Goal: Communication & Community: Answer question/provide support

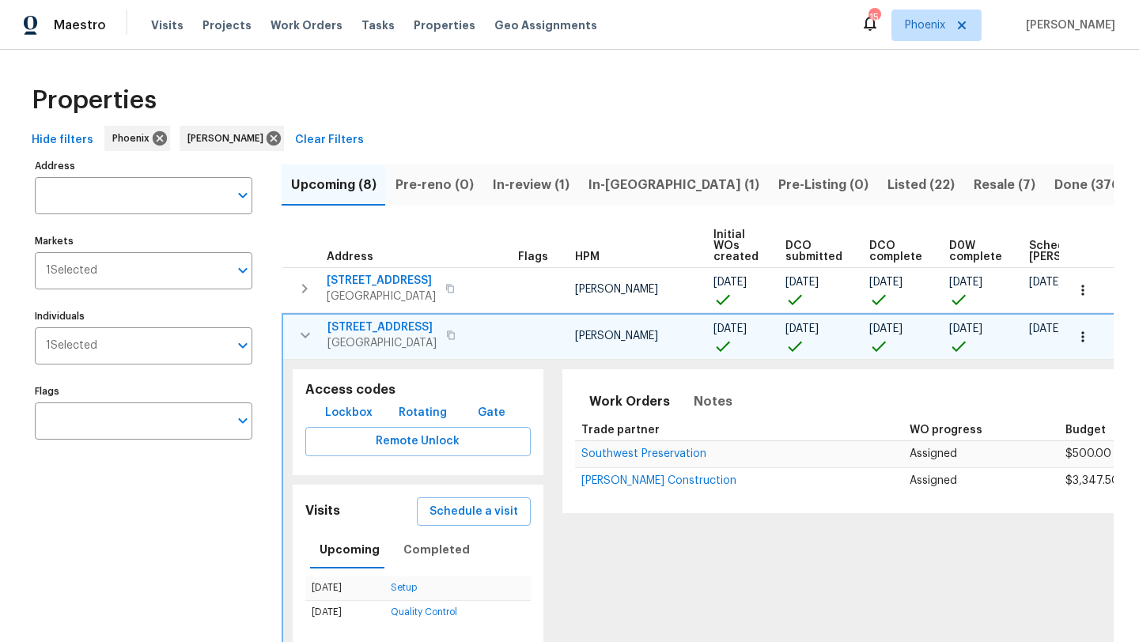
click at [308, 335] on icon "button" at bounding box center [305, 335] width 19 height 19
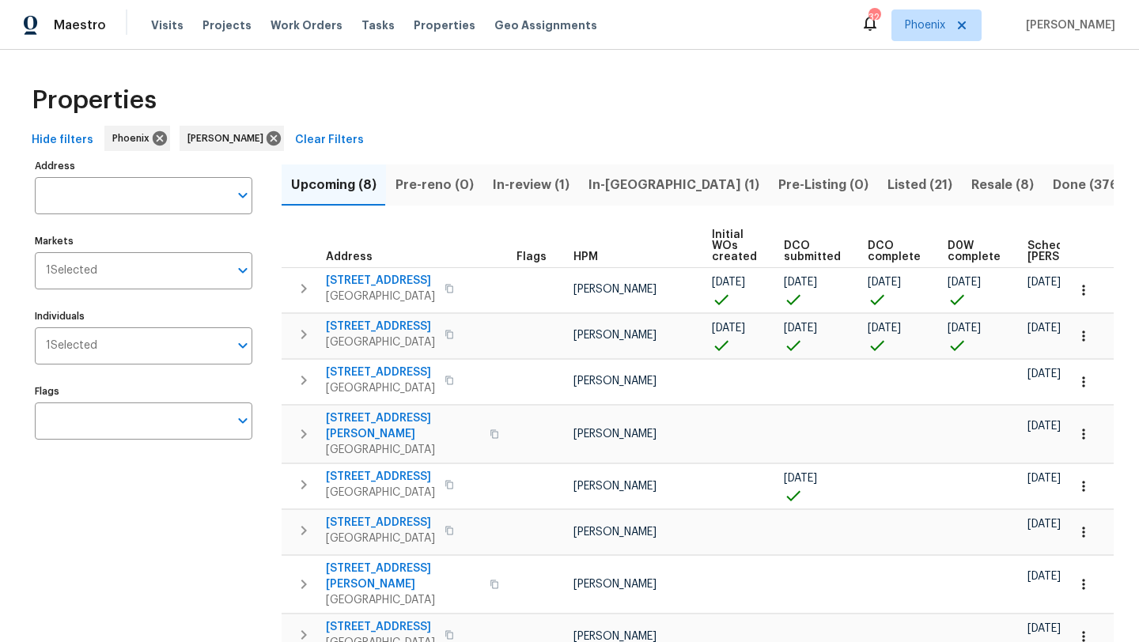
click at [650, 178] on button "In-[GEOGRAPHIC_DATA] (1)" at bounding box center [674, 185] width 190 height 41
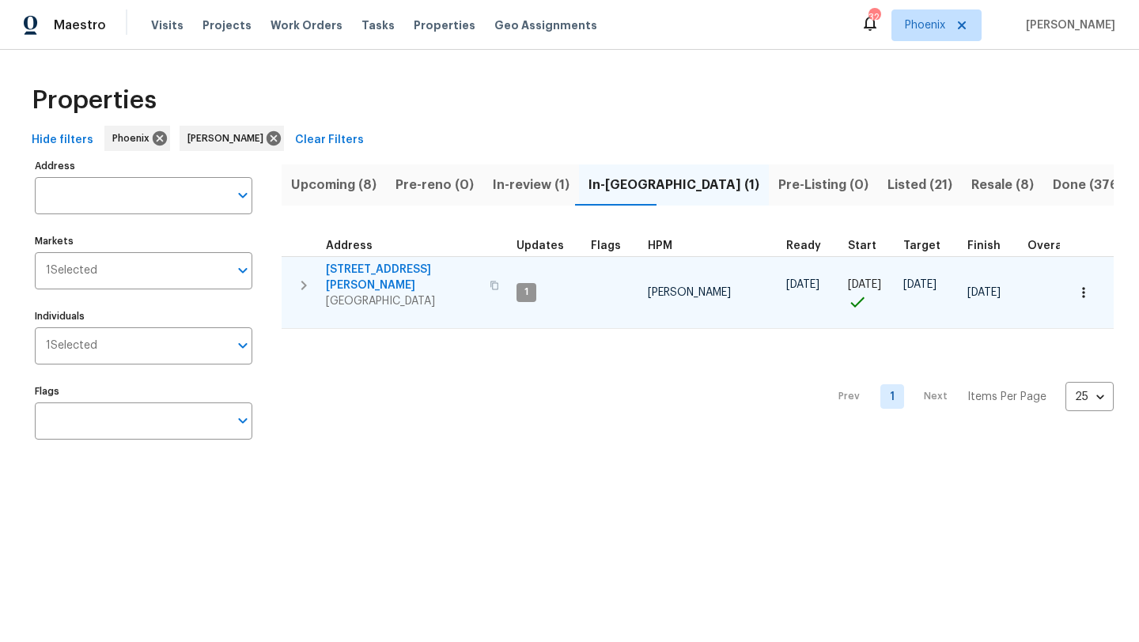
click at [397, 267] on span "7616 E Mawson Rd" at bounding box center [403, 278] width 154 height 32
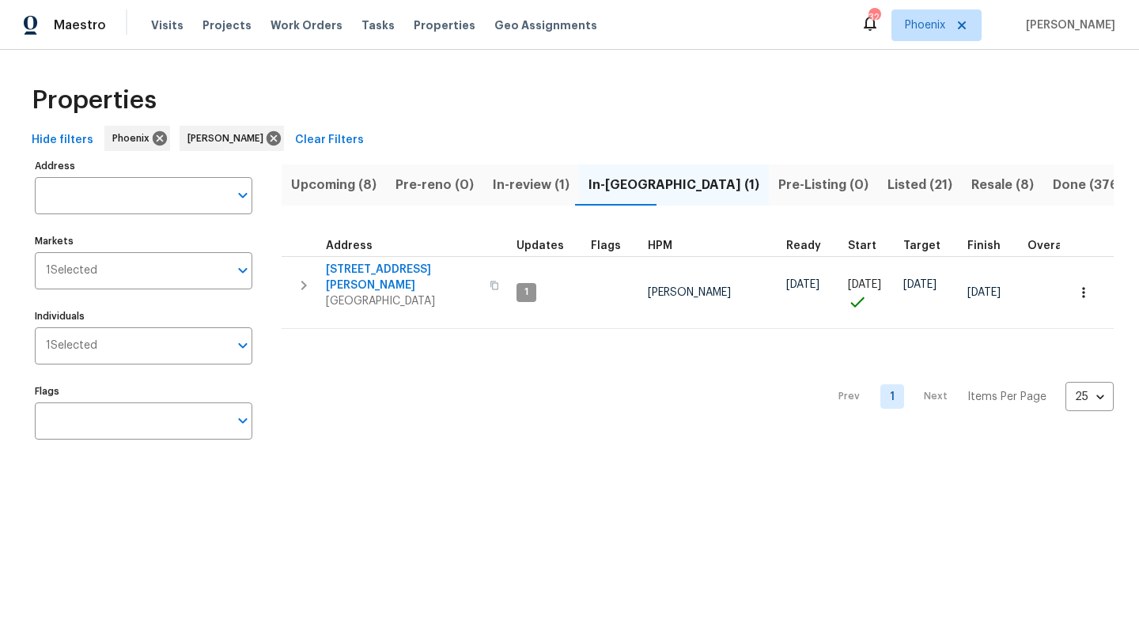
click at [972, 180] on span "Resale (8)" at bounding box center [1003, 185] width 63 height 22
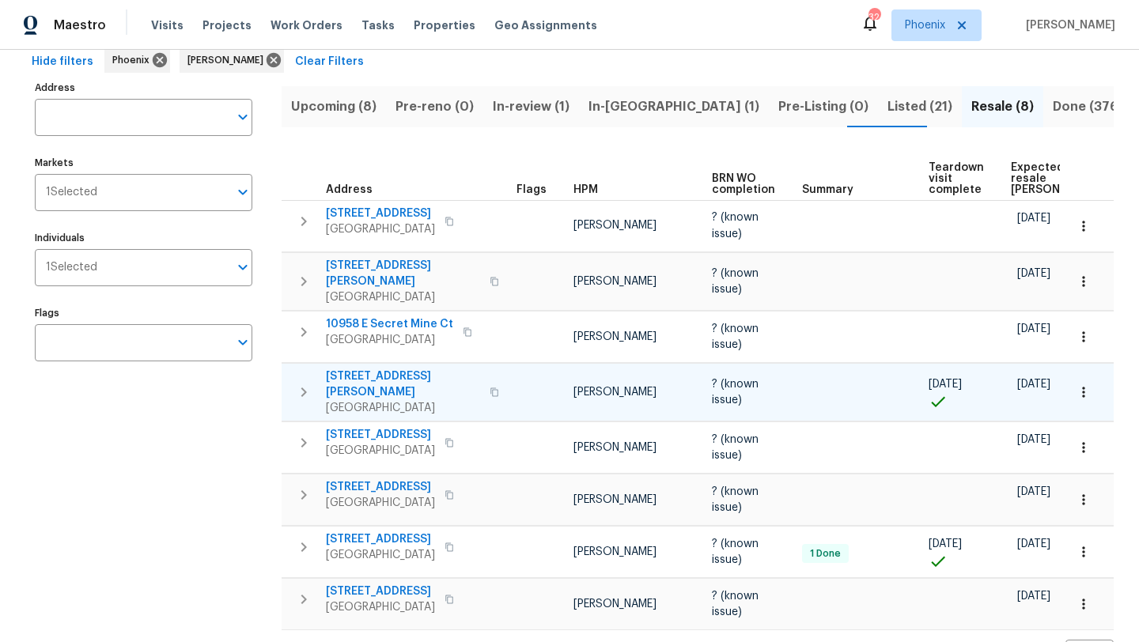
scroll to position [106, 0]
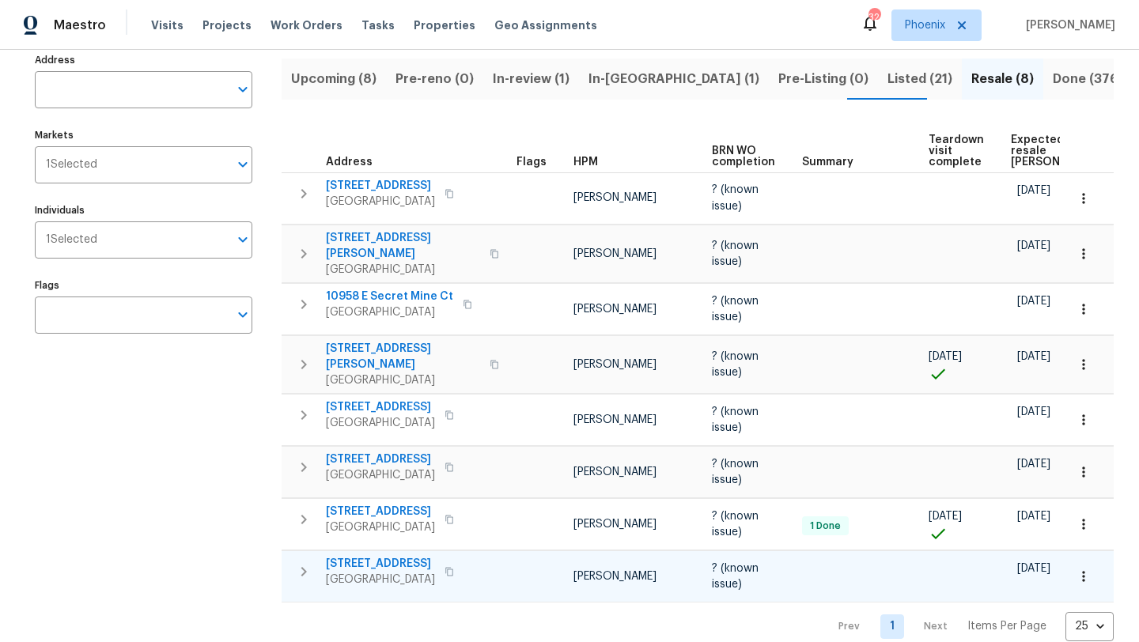
click at [445, 567] on icon "button" at bounding box center [449, 571] width 9 height 9
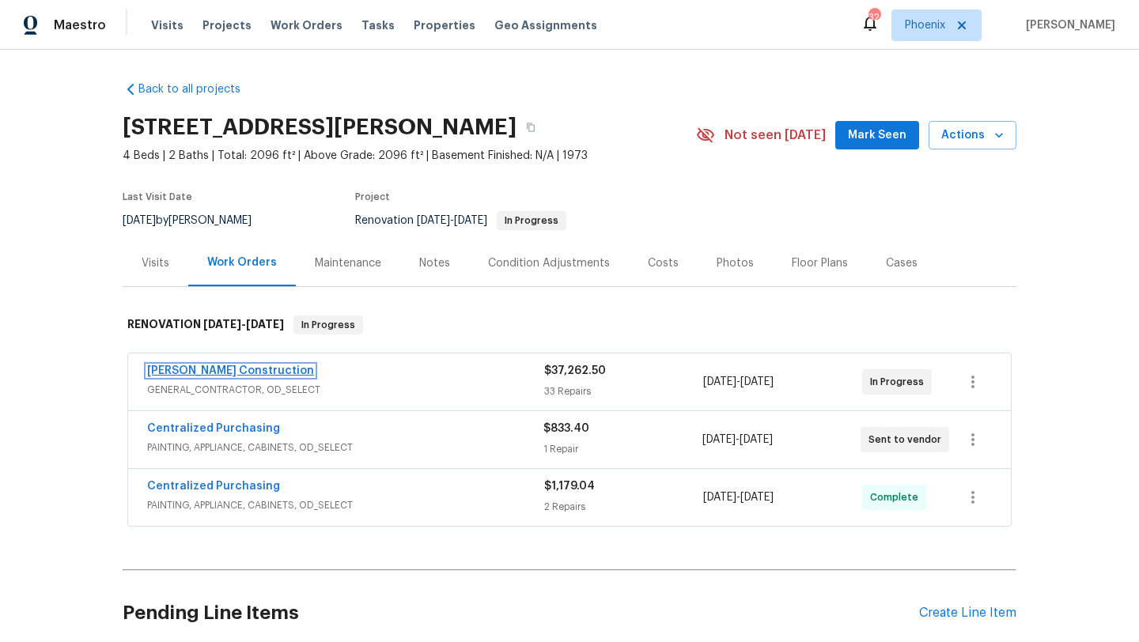
click at [225, 371] on link "[PERSON_NAME] Construction" at bounding box center [230, 371] width 167 height 11
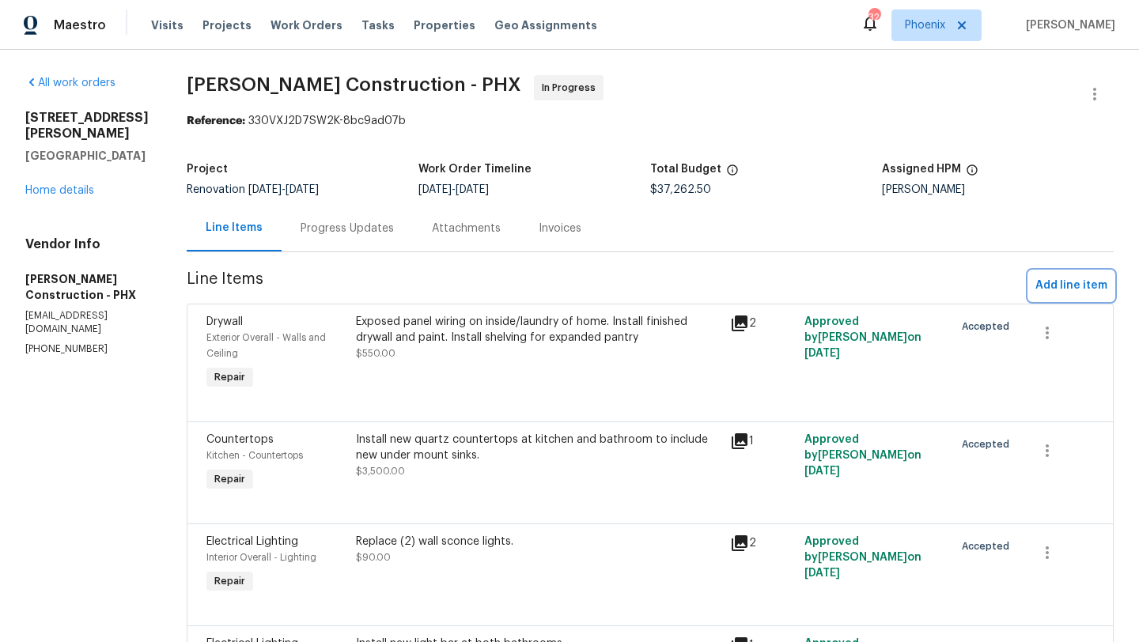
click at [1056, 287] on span "Add line item" at bounding box center [1072, 286] width 72 height 20
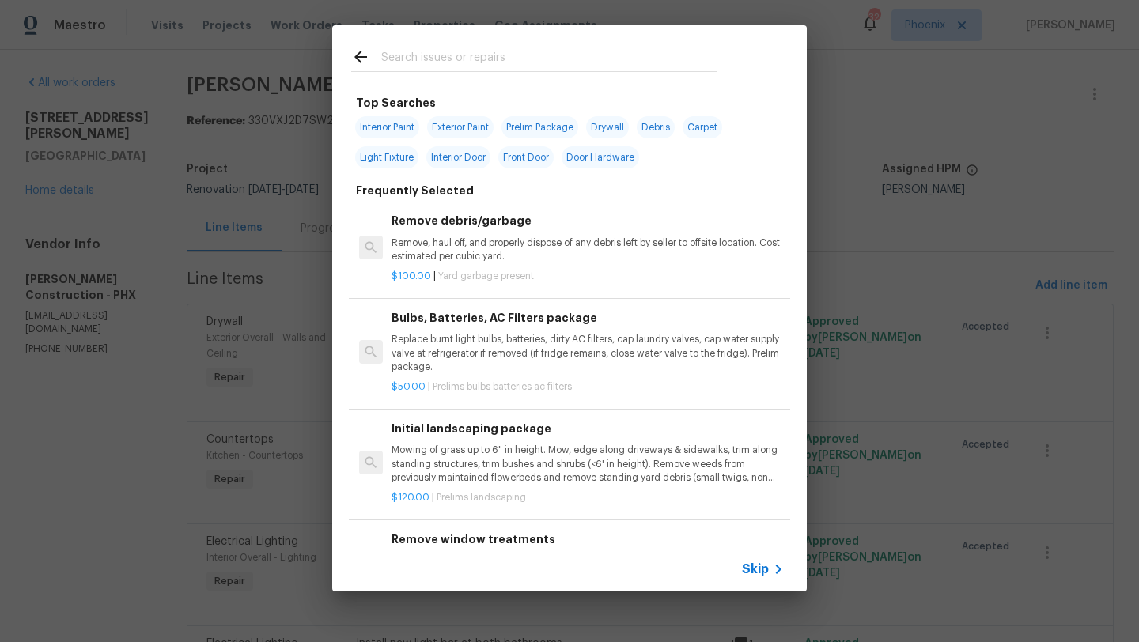
click at [423, 68] on input "text" at bounding box center [548, 59] width 335 height 24
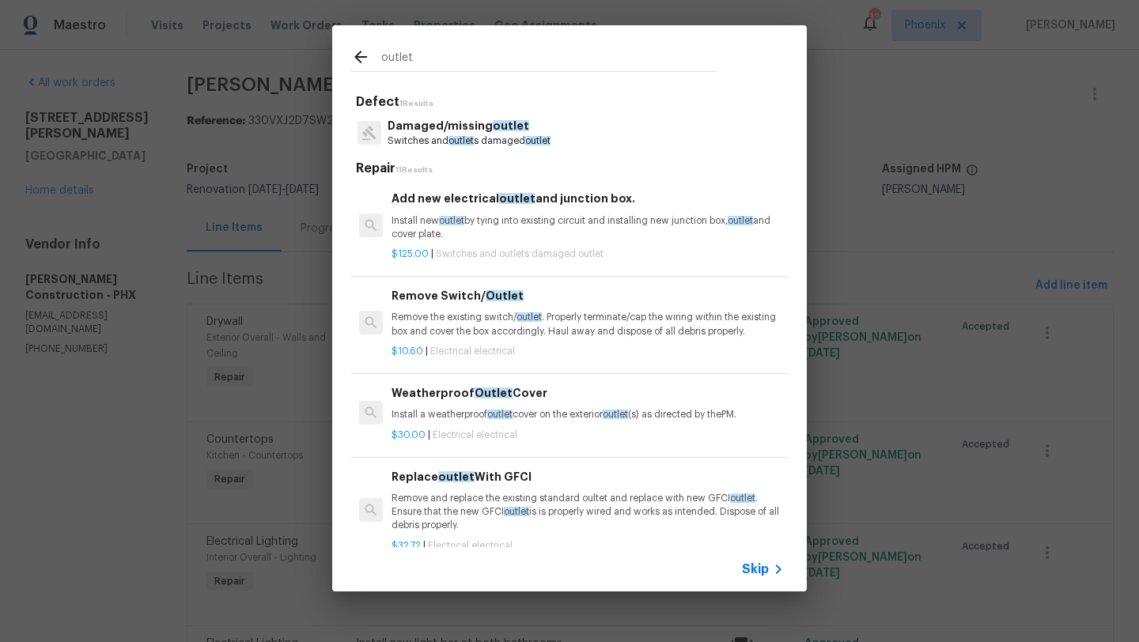
type input "outlet"
click at [456, 135] on p "Switches and outlet s damaged outlet" at bounding box center [469, 141] width 163 height 13
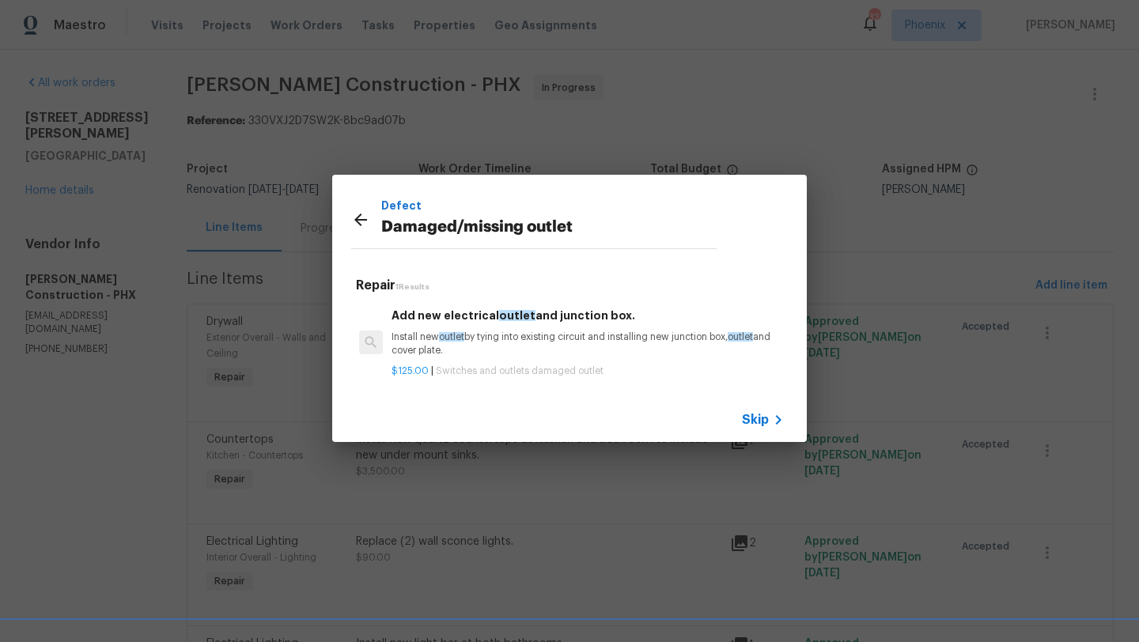
click at [470, 333] on p "Install new outlet by tying into existing circuit and installing new junction b…" at bounding box center [588, 344] width 392 height 27
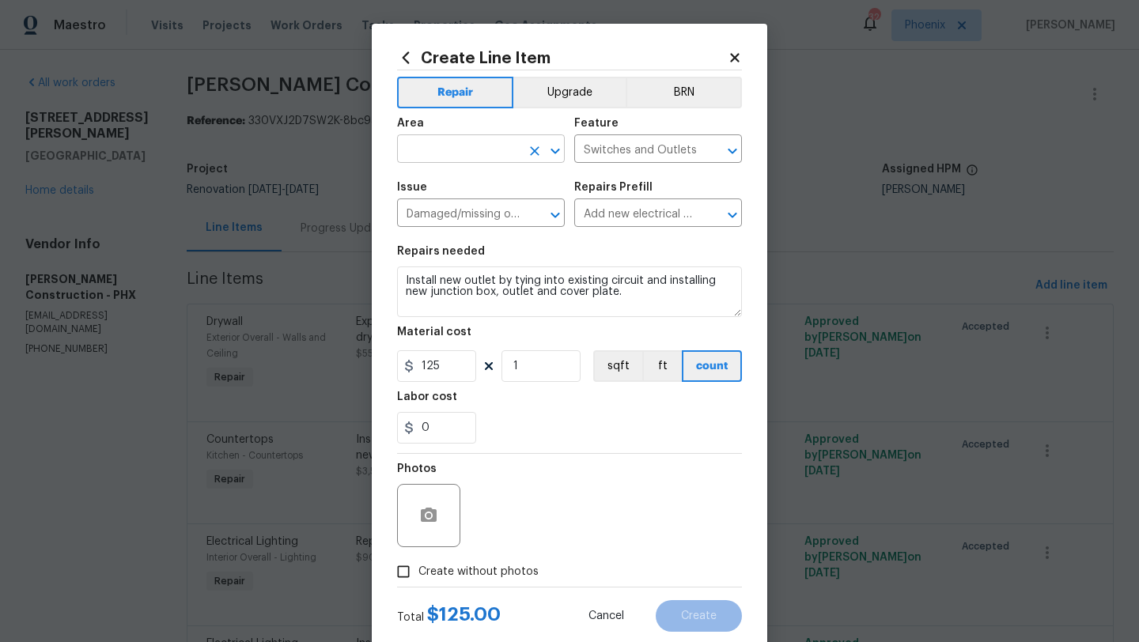
click at [476, 144] on input "text" at bounding box center [458, 150] width 123 height 25
click at [479, 207] on li "Interior Overall" at bounding box center [481, 212] width 168 height 26
type input "Interior Overall"
drag, startPoint x: 402, startPoint y: 279, endPoint x: 692, endPoint y: 297, distance: 290.2
click at [692, 297] on textarea "Install new outlet by tying into existing circuit and installing new junction b…" at bounding box center [569, 292] width 345 height 51
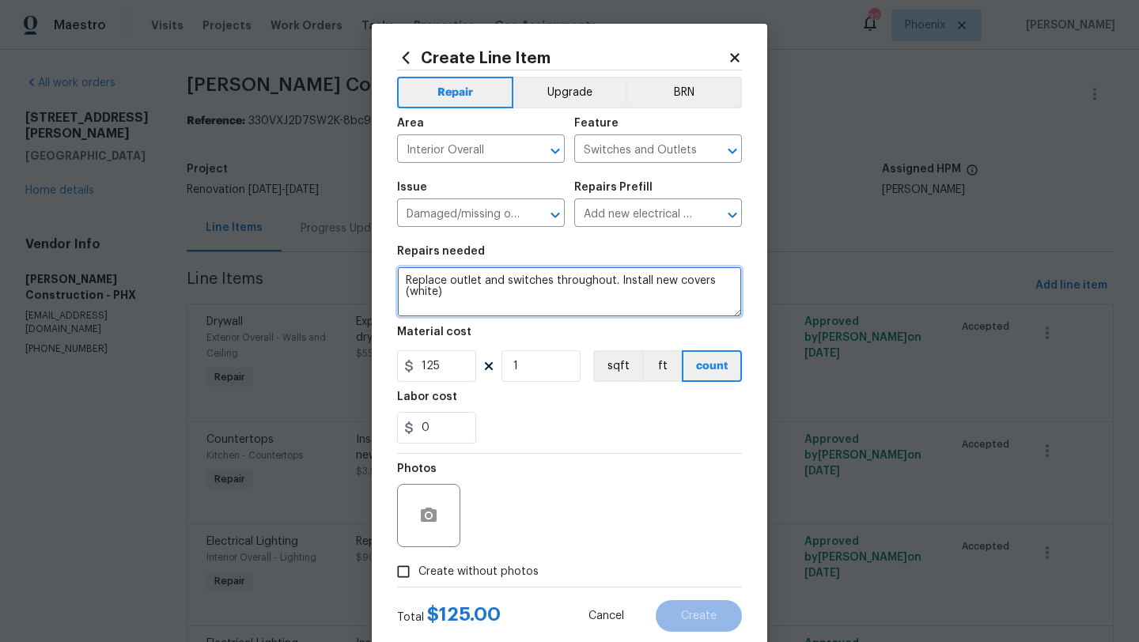
type textarea "Replace outlet and switches throughout. Install new covers (white)"
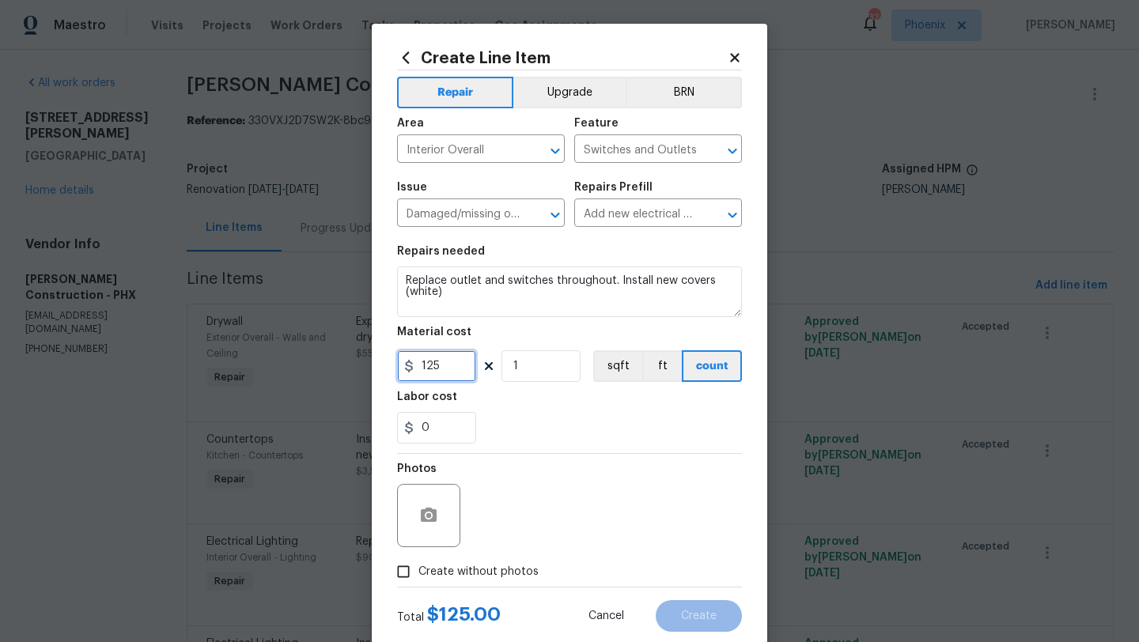
click at [457, 363] on input "125" at bounding box center [436, 367] width 79 height 32
type input "200"
click at [550, 445] on section "Repairs needed Replace outlet and switches throughout. Install new covers (whit…" at bounding box center [569, 345] width 345 height 217
click at [399, 571] on input "Create without photos" at bounding box center [403, 572] width 30 height 30
checkbox input "true"
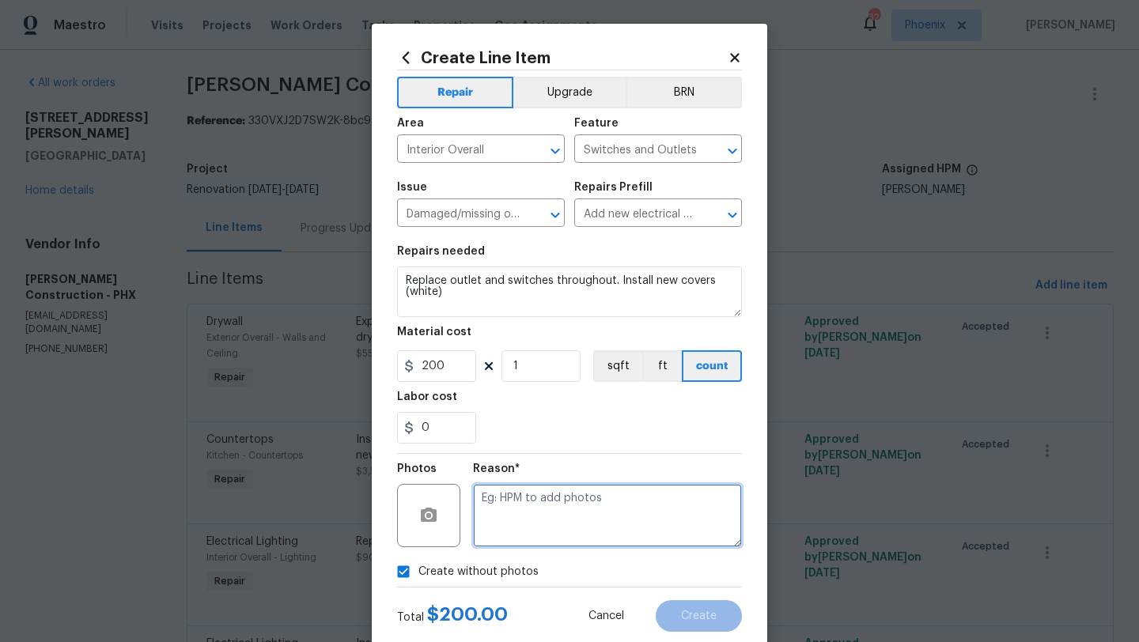
click at [525, 507] on textarea at bounding box center [607, 515] width 269 height 63
type textarea "In scout"
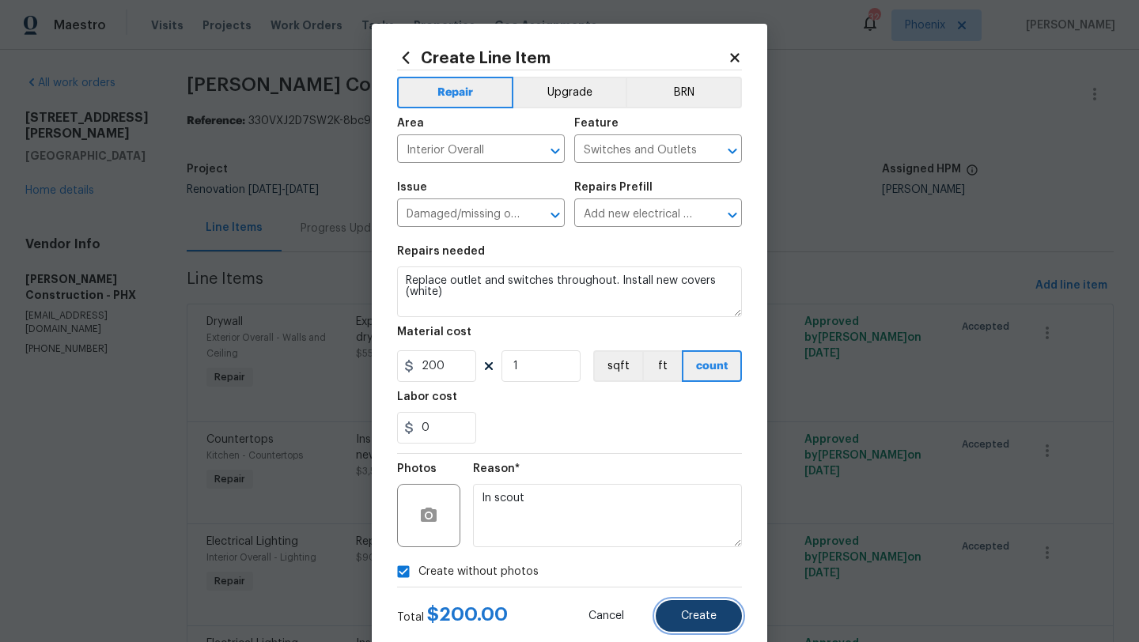
click at [703, 617] on span "Create" at bounding box center [699, 617] width 36 height 12
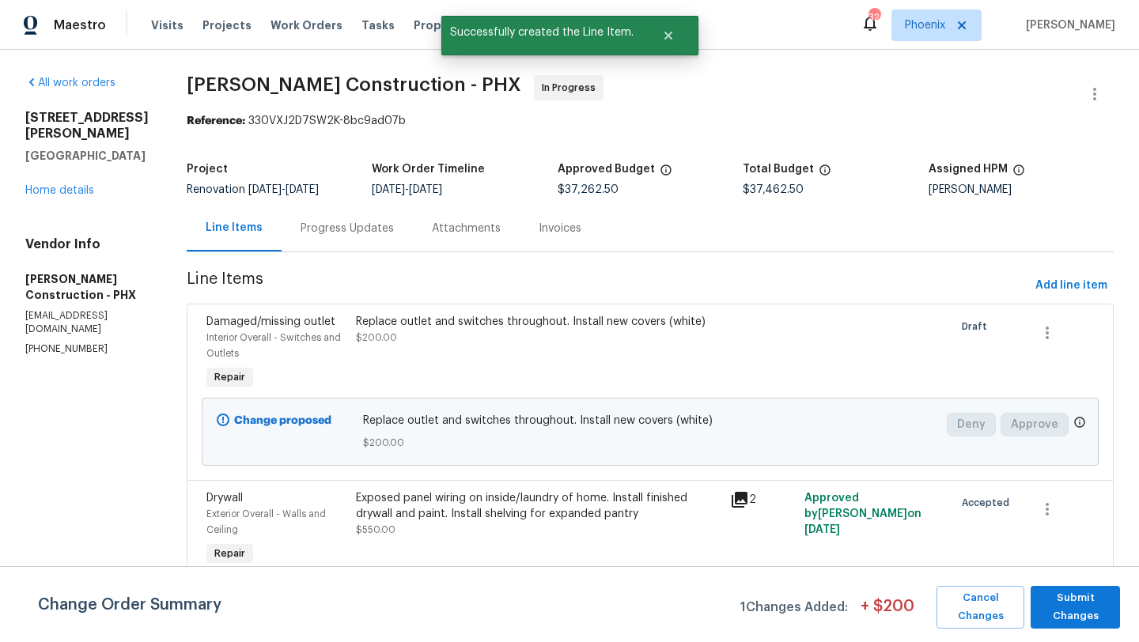
scroll to position [452, 0]
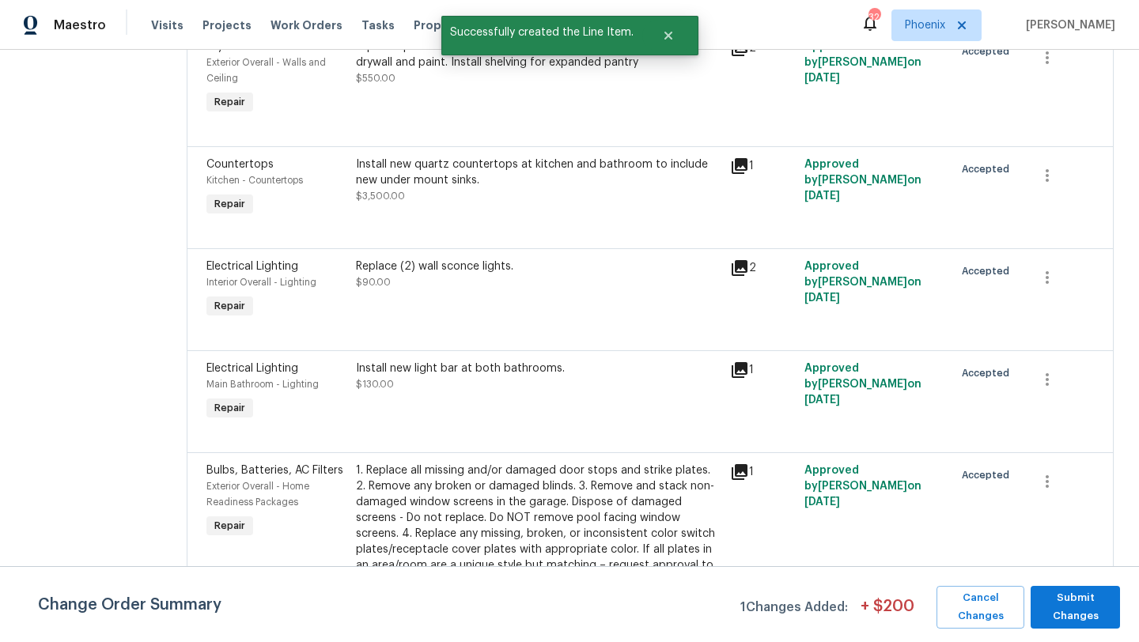
click at [491, 171] on div "Install new quartz countertops at kitchen and bathroom to include new under mou…" at bounding box center [538, 173] width 365 height 32
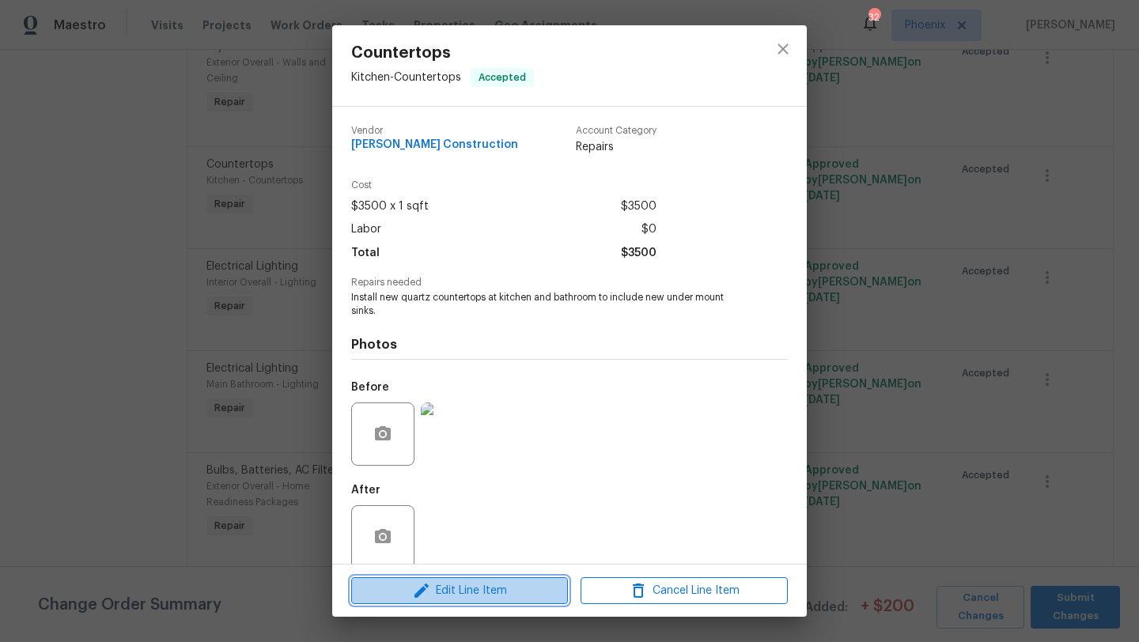
click at [506, 595] on span "Edit Line Item" at bounding box center [459, 592] width 207 height 20
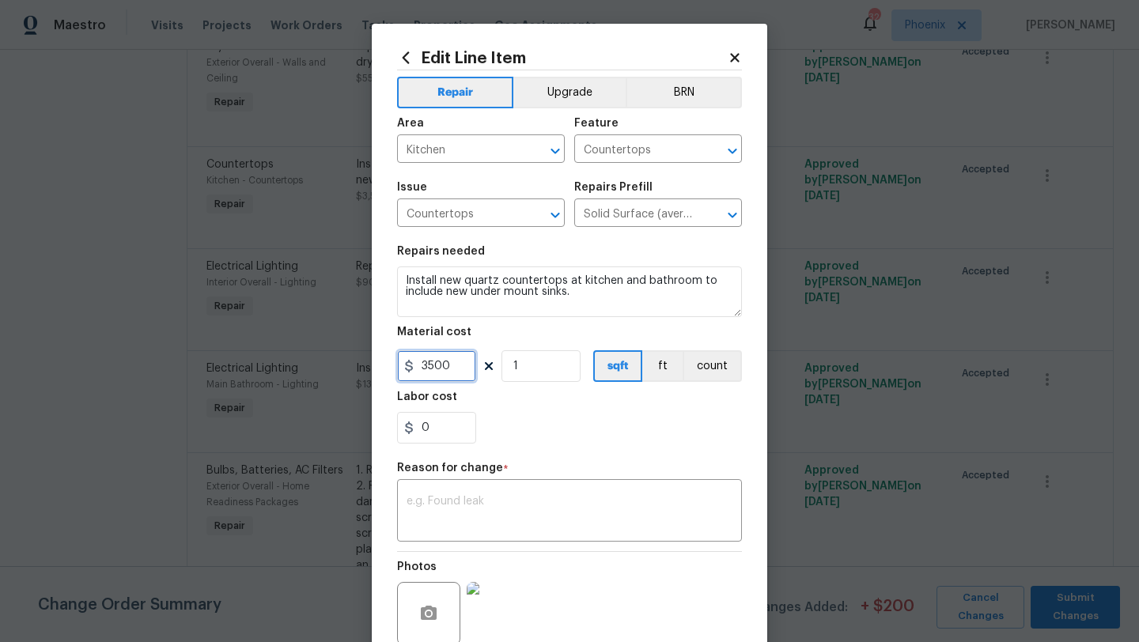
click at [459, 368] on input "3500" at bounding box center [436, 367] width 79 height 32
type input "4000"
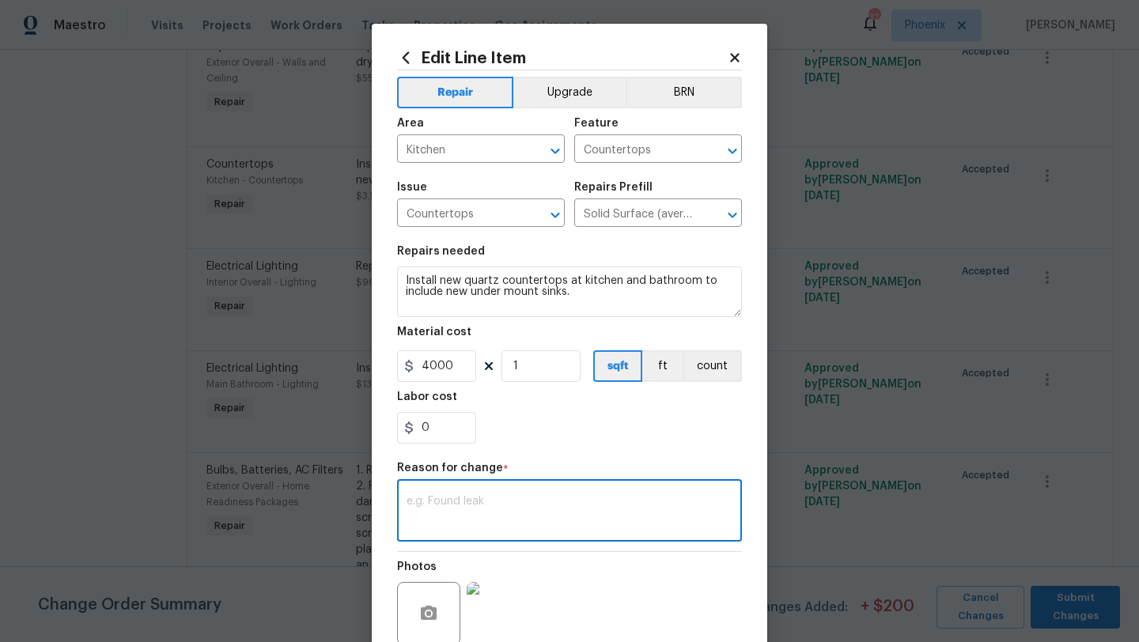
click at [470, 500] on textarea at bounding box center [570, 512] width 326 height 33
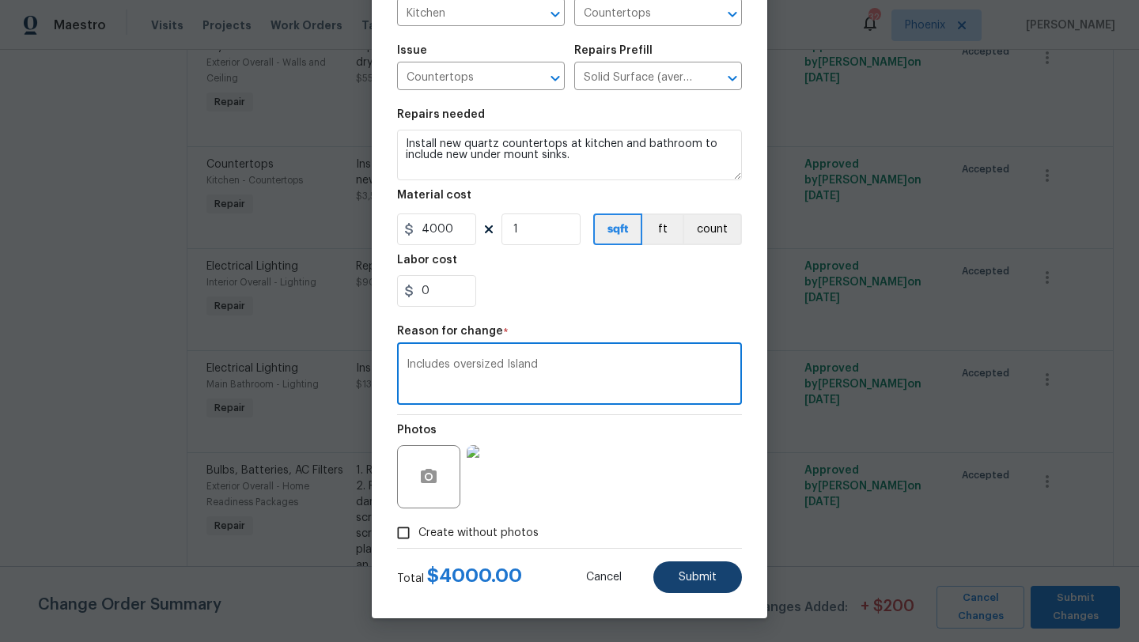
type textarea "Includes oversized Island"
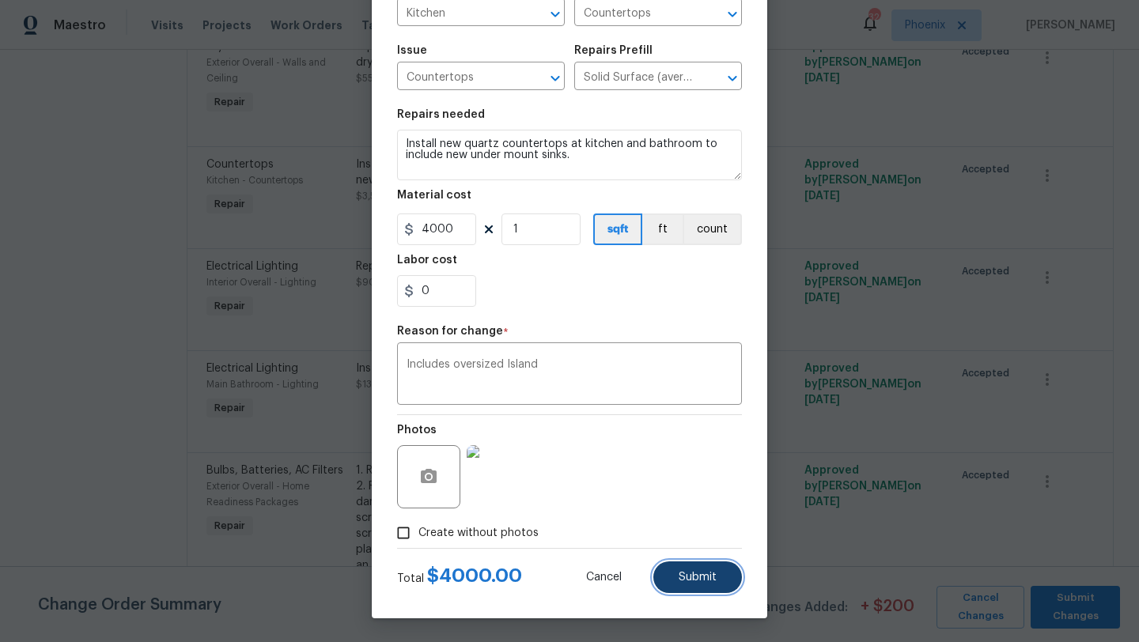
click at [699, 583] on span "Submit" at bounding box center [698, 578] width 38 height 12
type input "3500"
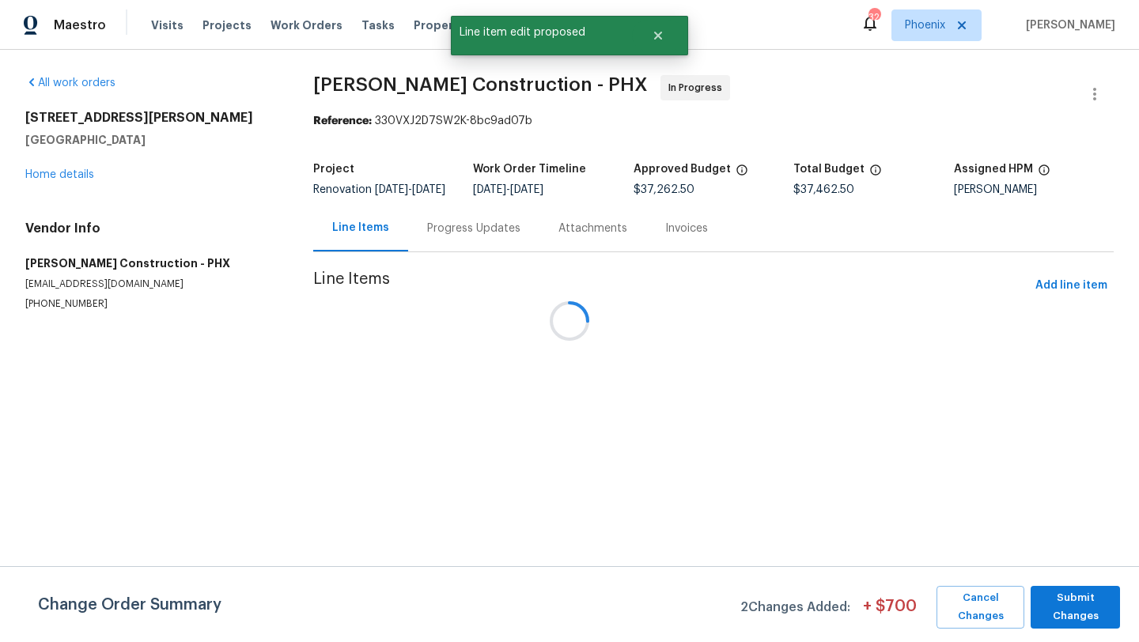
scroll to position [0, 0]
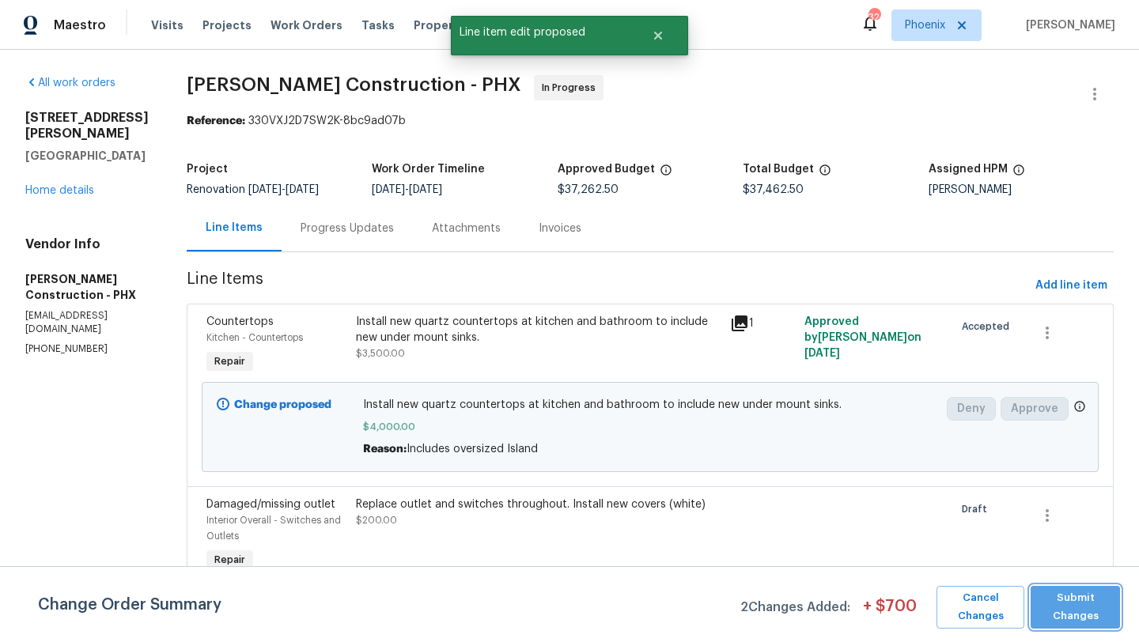
click at [1087, 623] on span "Submit Changes" at bounding box center [1076, 607] width 74 height 36
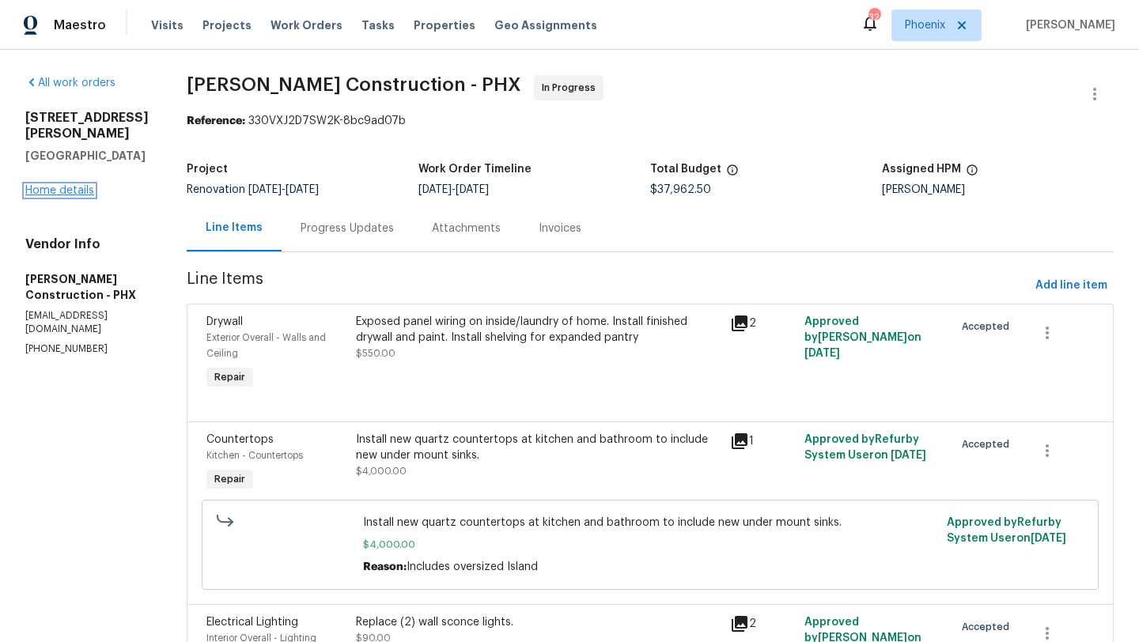
click at [62, 185] on link "Home details" at bounding box center [59, 190] width 69 height 11
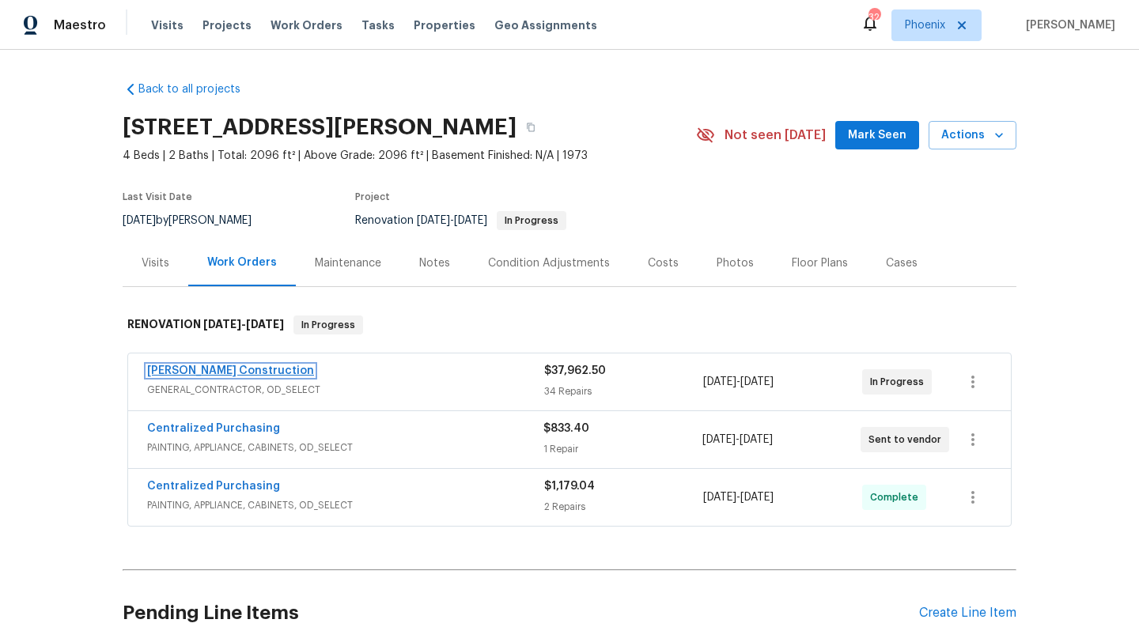
click at [256, 373] on link "[PERSON_NAME] Construction" at bounding box center [230, 371] width 167 height 11
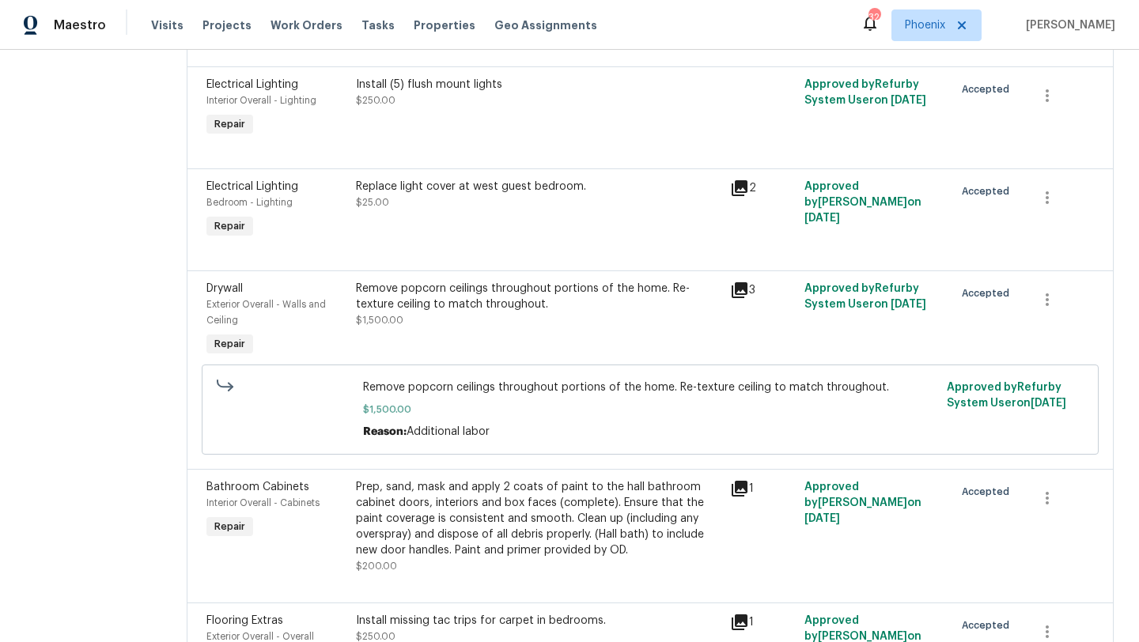
scroll to position [1446, 0]
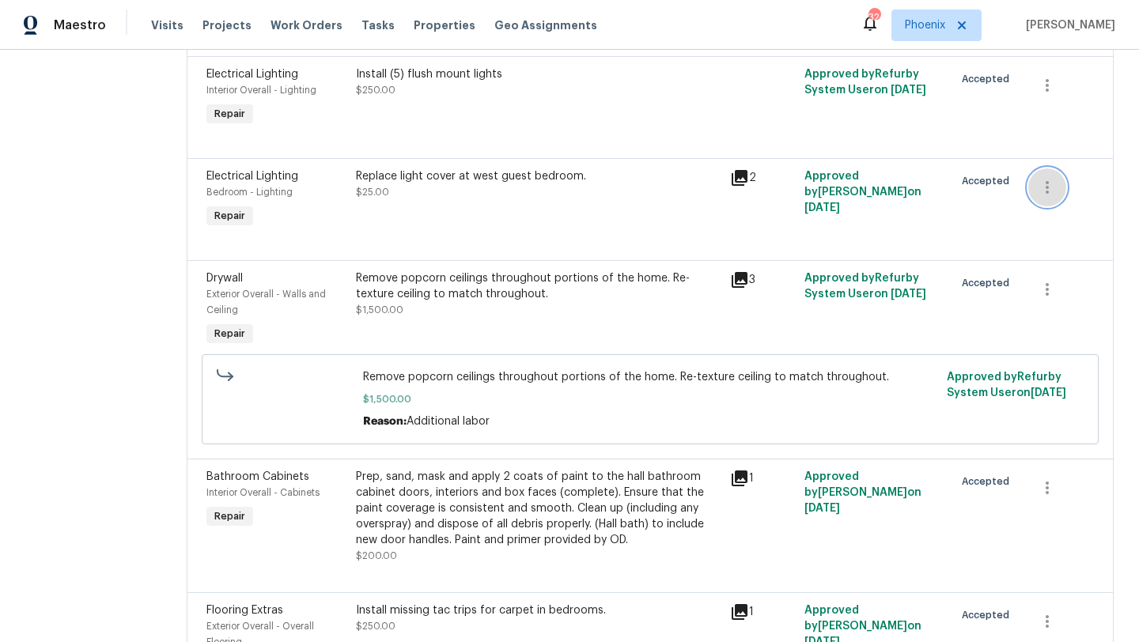
click at [1046, 186] on icon "button" at bounding box center [1047, 187] width 3 height 13
click at [1061, 199] on li "Cancel" at bounding box center [1058, 192] width 61 height 26
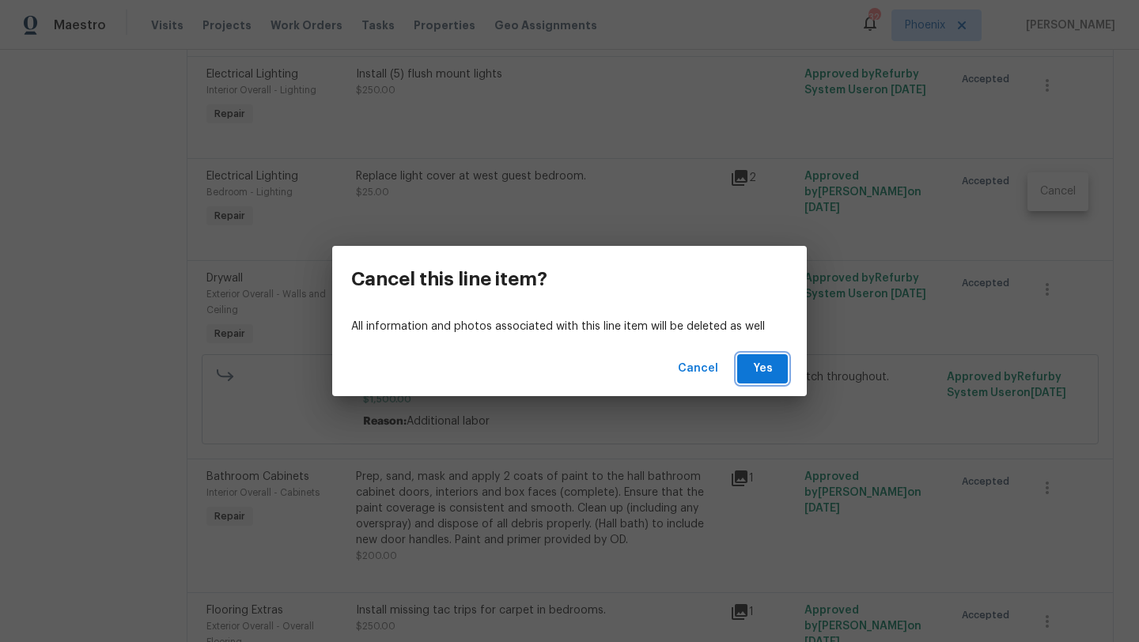
click at [774, 372] on span "Yes" at bounding box center [762, 369] width 25 height 20
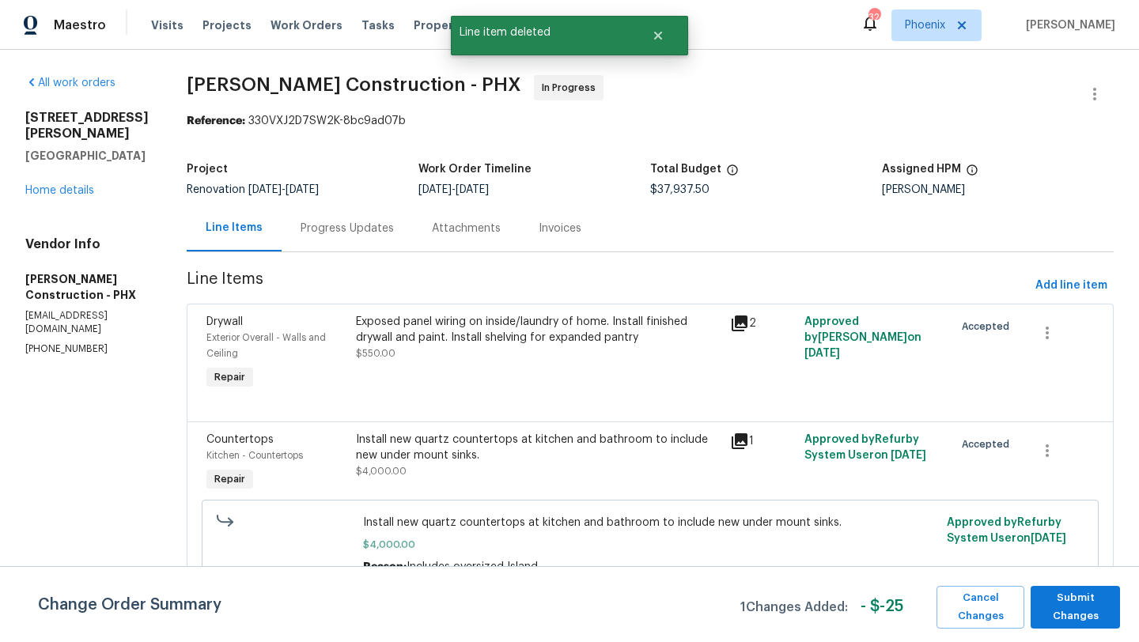
scroll to position [244, 0]
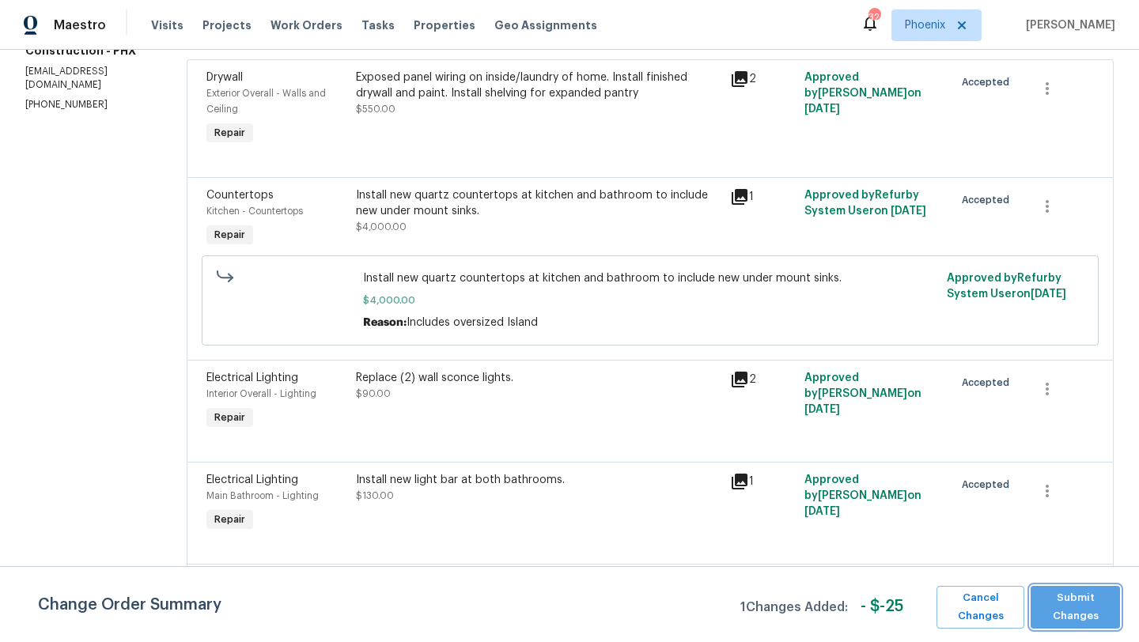
click at [1074, 609] on span "Submit Changes" at bounding box center [1076, 607] width 74 height 36
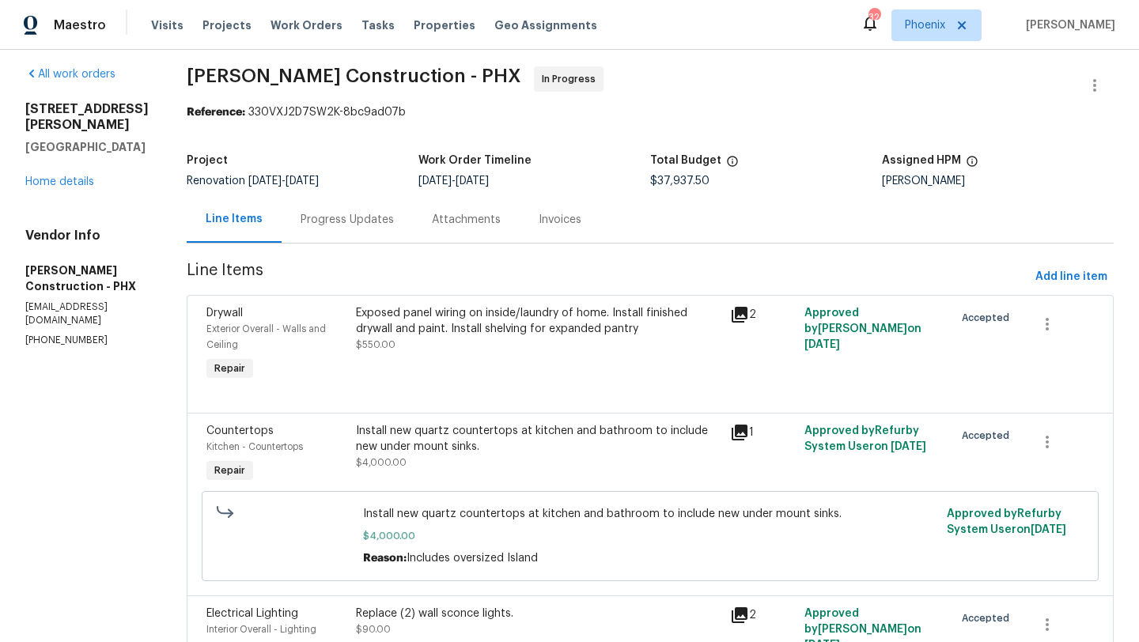
scroll to position [0, 0]
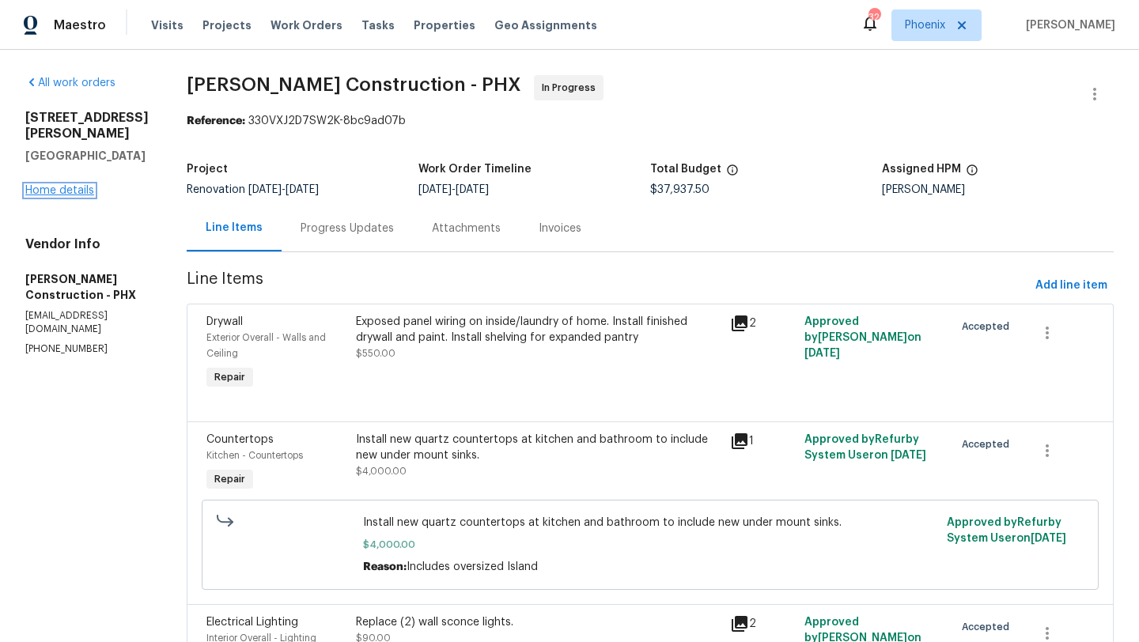
click at [81, 185] on link "Home details" at bounding box center [59, 190] width 69 height 11
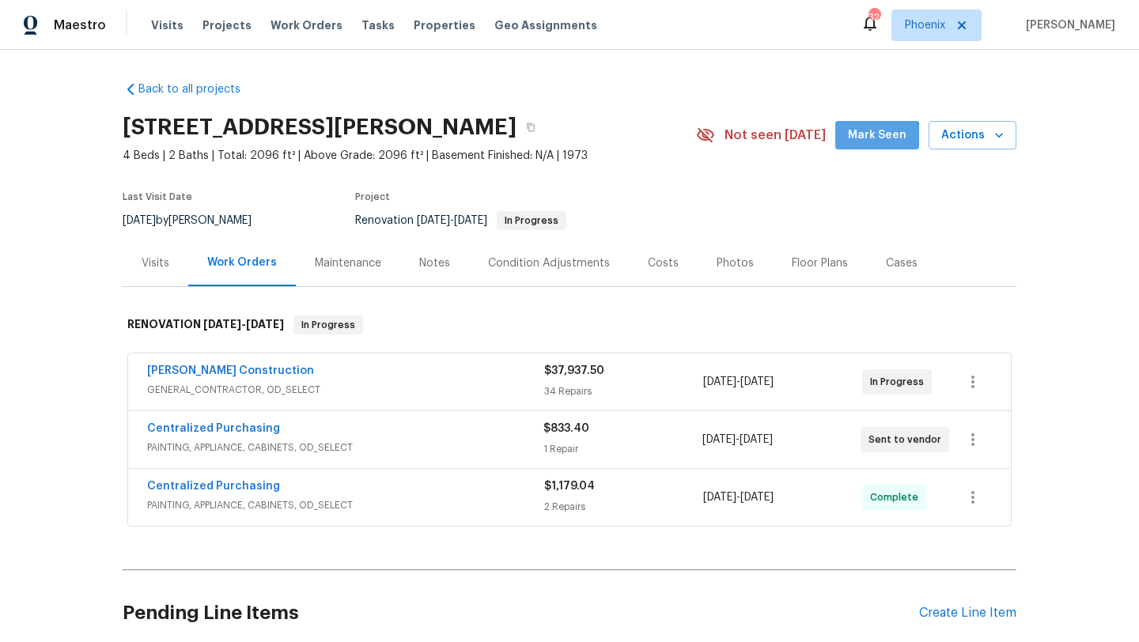
click at [877, 142] on span "Mark Seen" at bounding box center [877, 136] width 59 height 20
click at [298, 24] on span "Work Orders" at bounding box center [307, 25] width 72 height 16
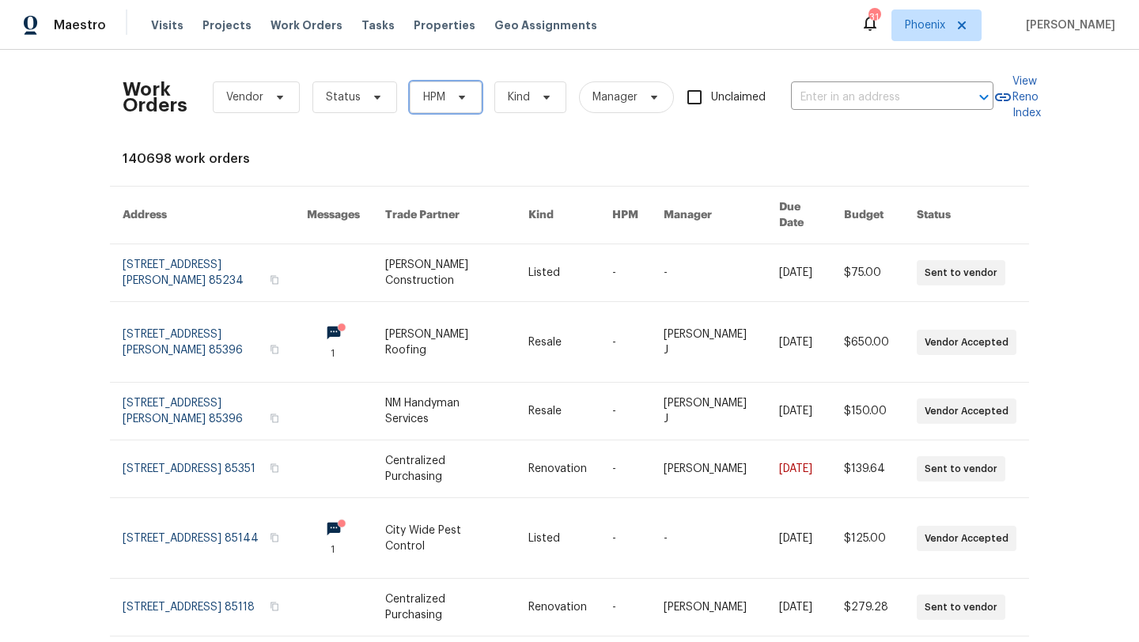
click at [441, 85] on span "HPM" at bounding box center [446, 97] width 72 height 32
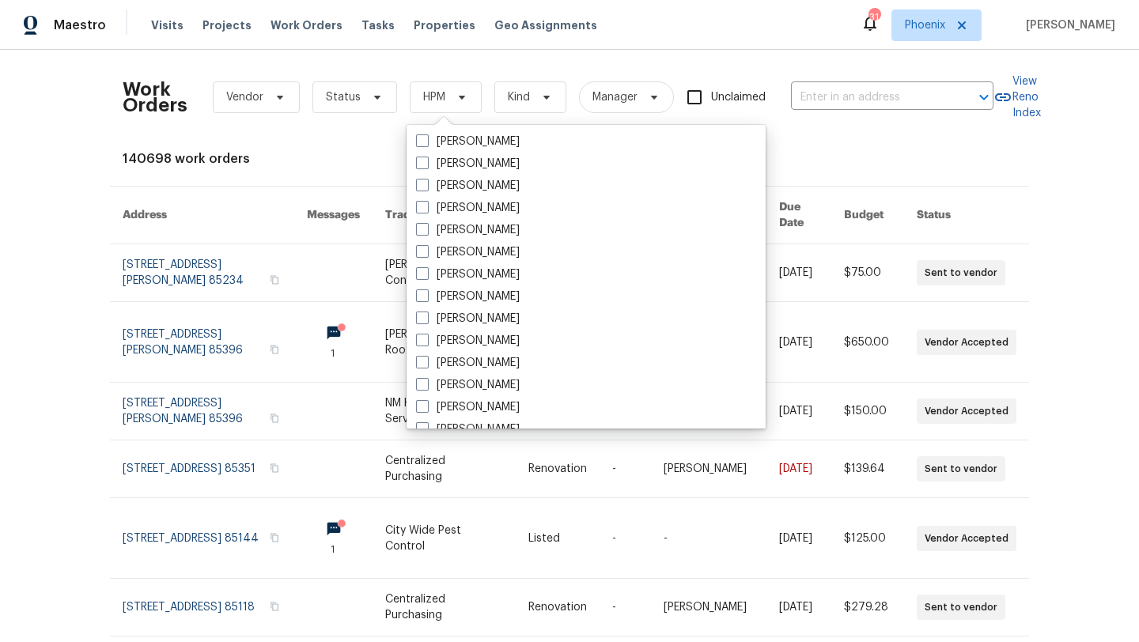
scroll to position [949, 0]
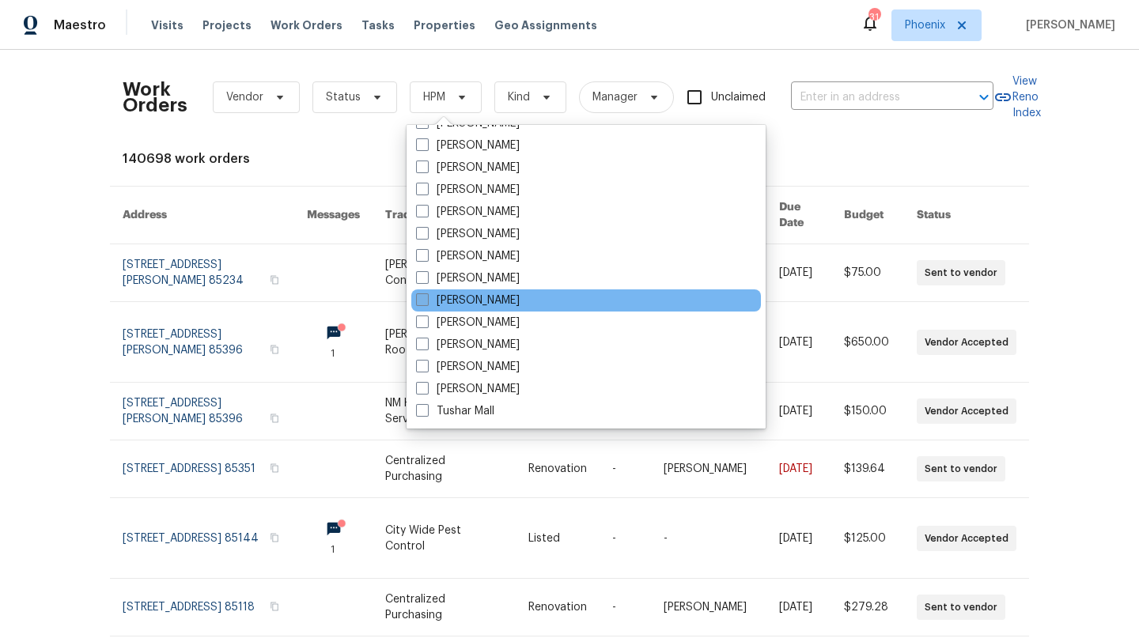
click at [419, 303] on span at bounding box center [422, 300] width 13 height 13
click at [419, 303] on input "[PERSON_NAME]" at bounding box center [421, 298] width 10 height 10
checkbox input "true"
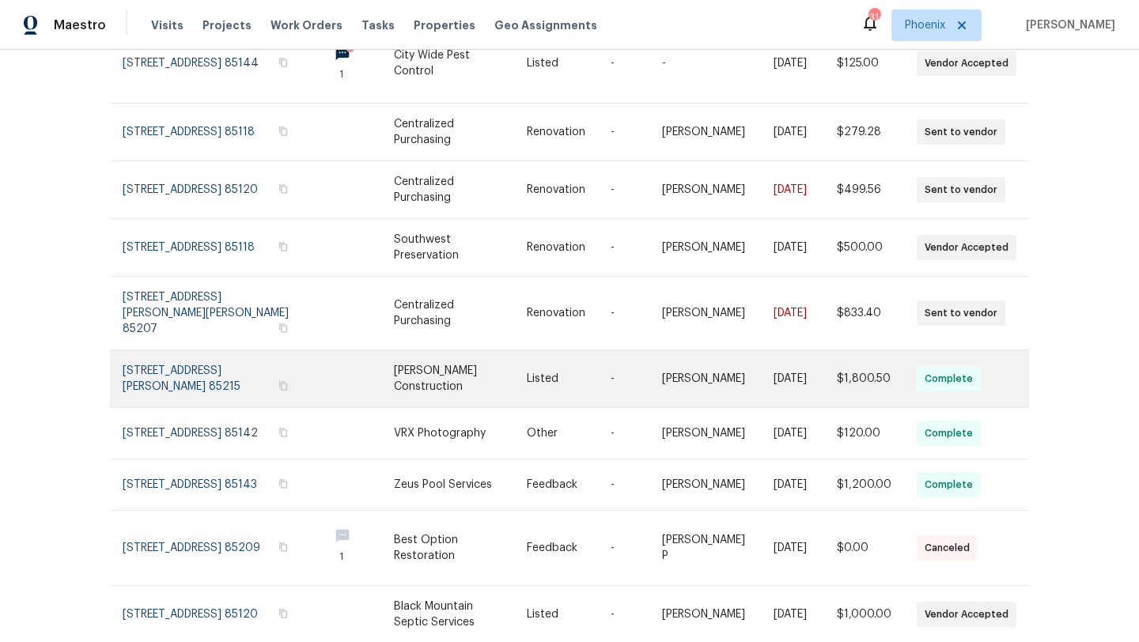
scroll to position [257, 0]
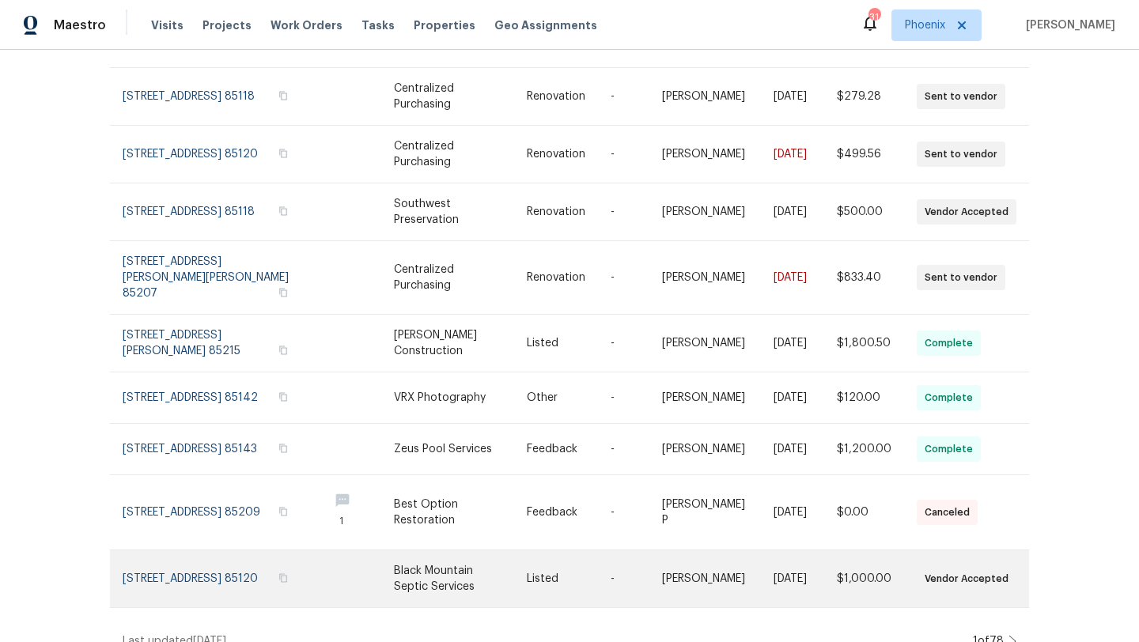
click at [210, 551] on link at bounding box center [219, 579] width 193 height 57
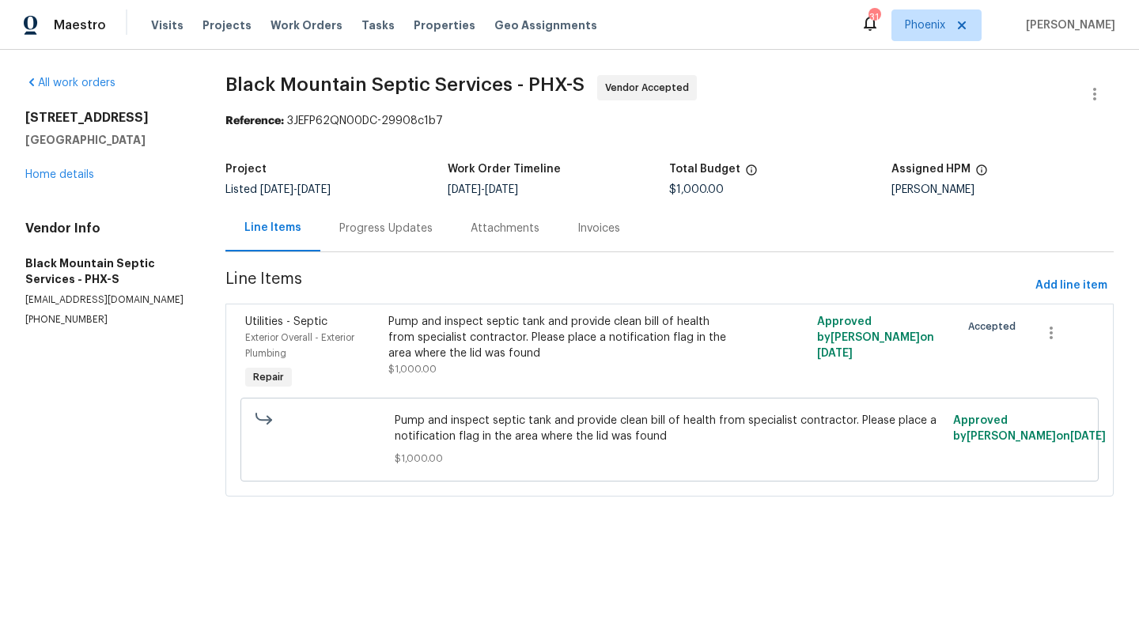
click at [433, 225] on div "Progress Updates" at bounding box center [385, 229] width 93 height 16
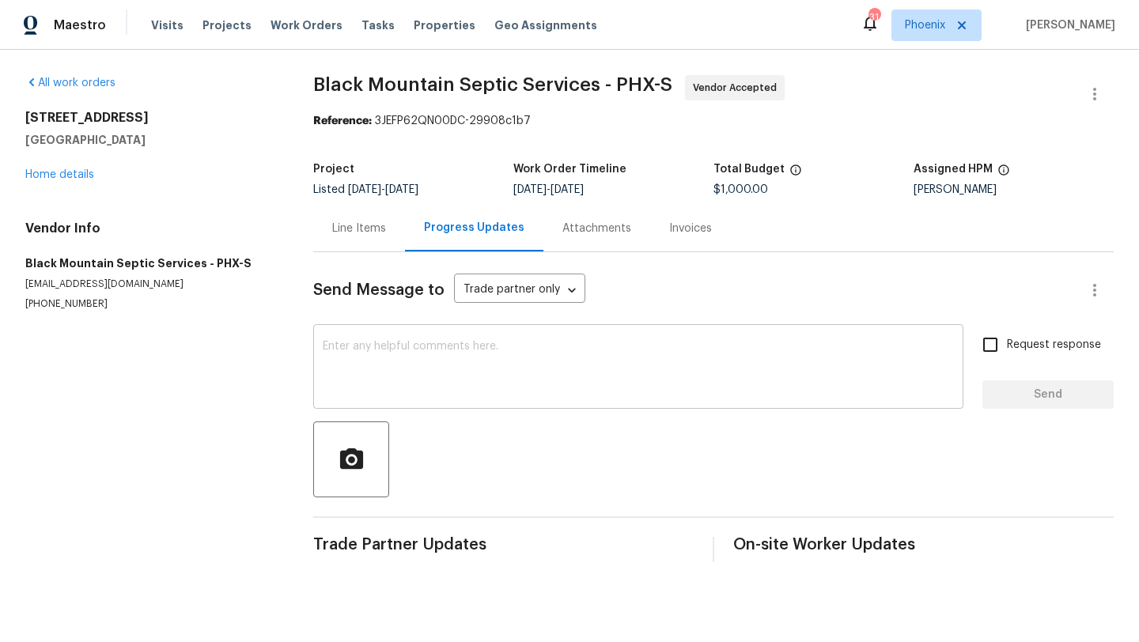
click at [443, 385] on textarea at bounding box center [638, 368] width 631 height 55
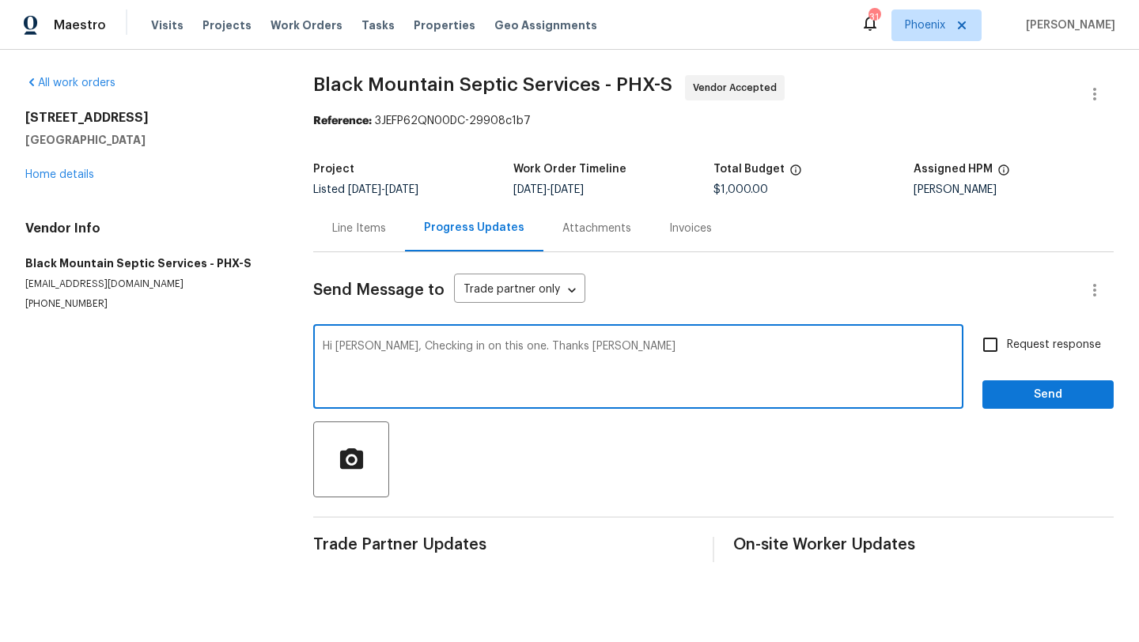
type textarea "Hi [PERSON_NAME], Checking in on this one. Thanks [PERSON_NAME]"
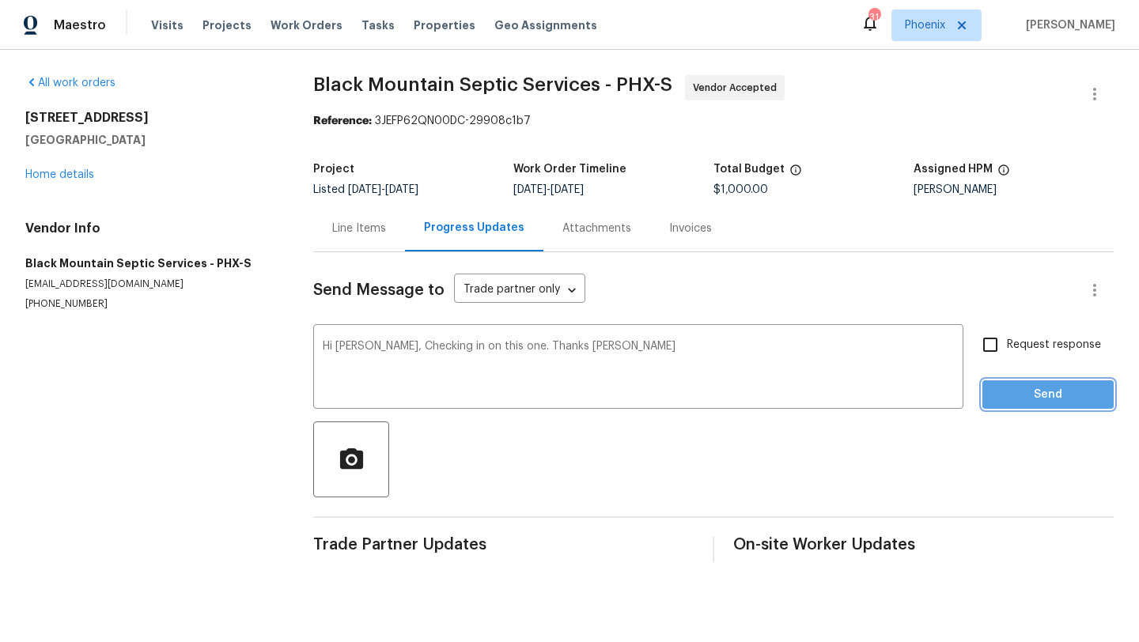
click at [1063, 396] on span "Send" at bounding box center [1048, 395] width 106 height 20
